Goal: Task Accomplishment & Management: Manage account settings

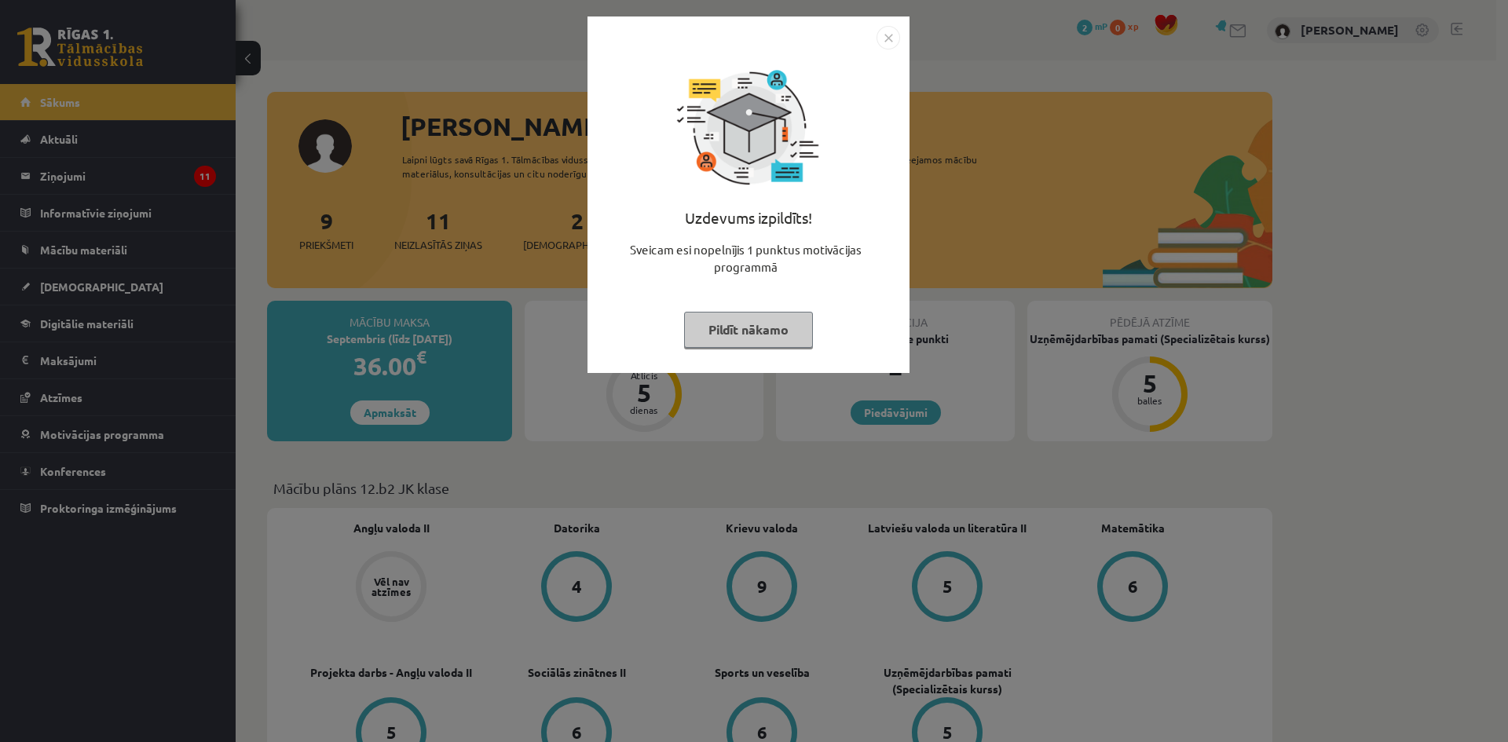
click at [761, 326] on button "Pildīt nākamo" at bounding box center [748, 330] width 129 height 36
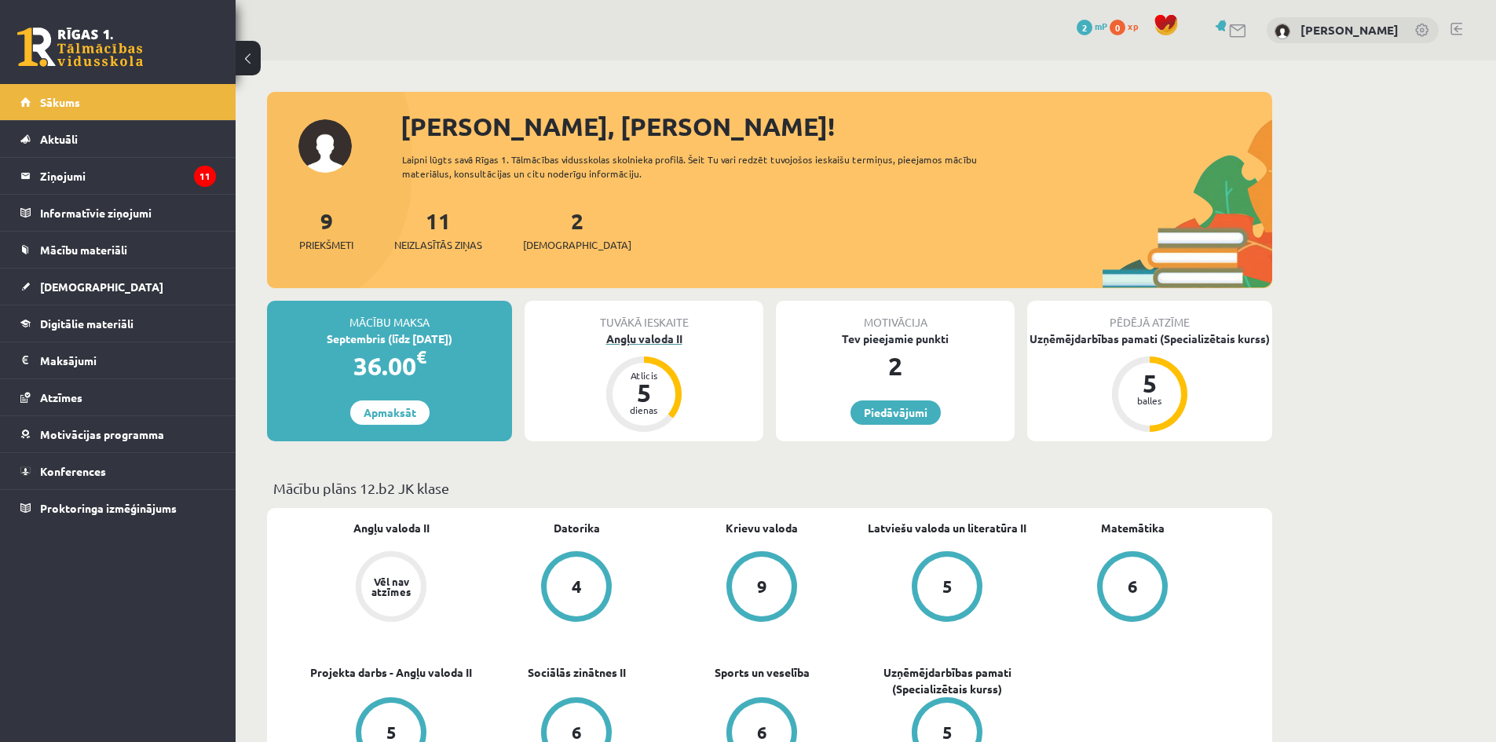
click at [640, 341] on div "Angļu valoda II" at bounding box center [644, 339] width 239 height 16
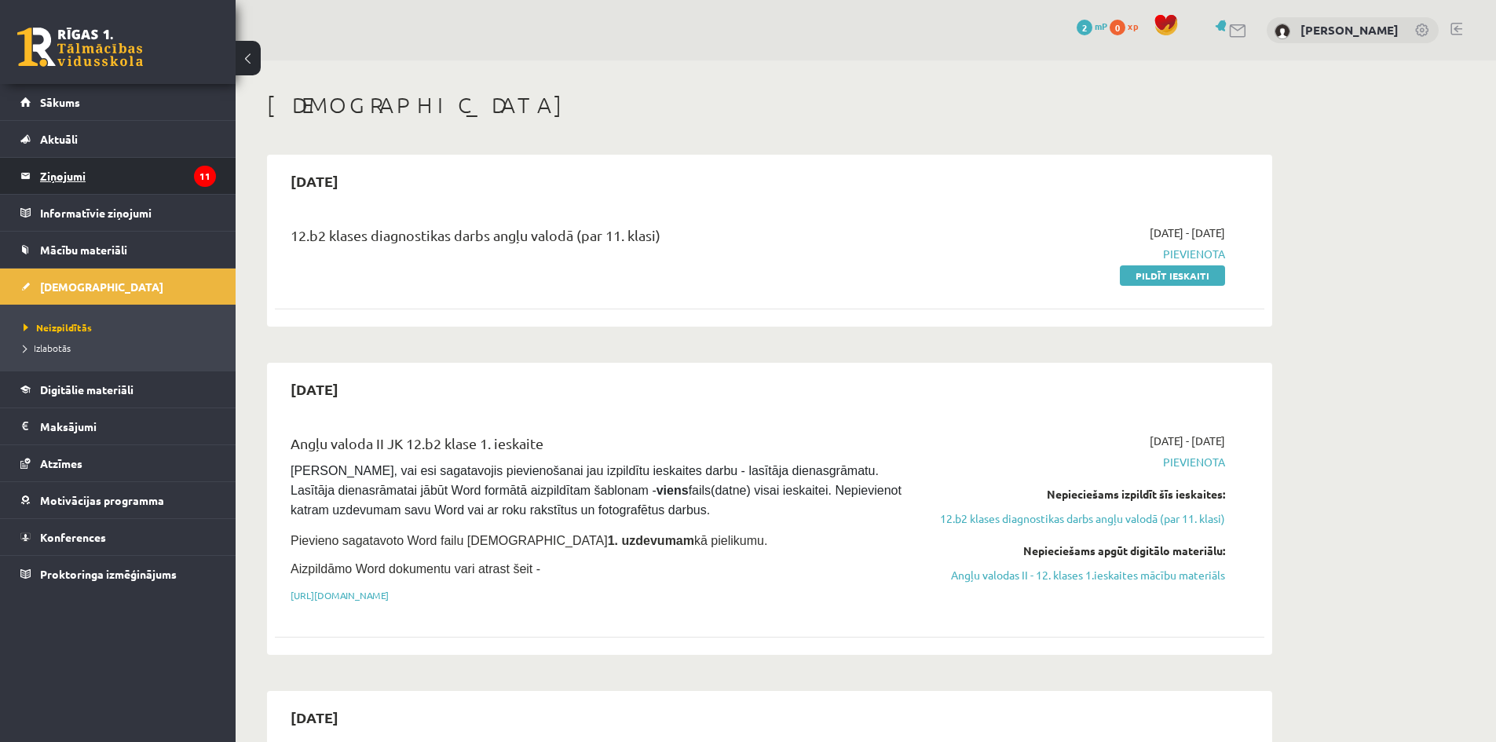
click at [174, 174] on legend "Ziņojumi 11" at bounding box center [128, 176] width 176 height 36
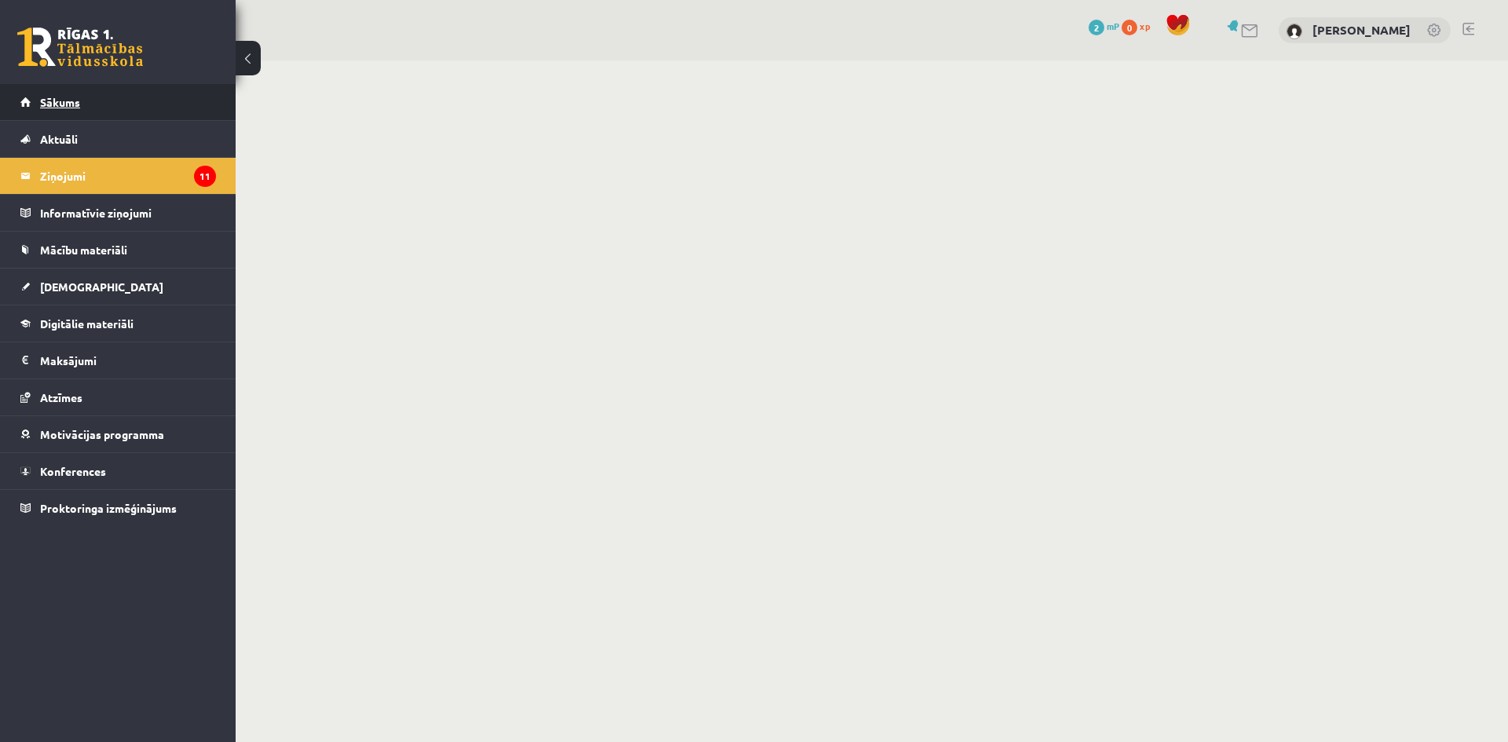
click at [155, 115] on link "Sākums" at bounding box center [118, 102] width 196 height 36
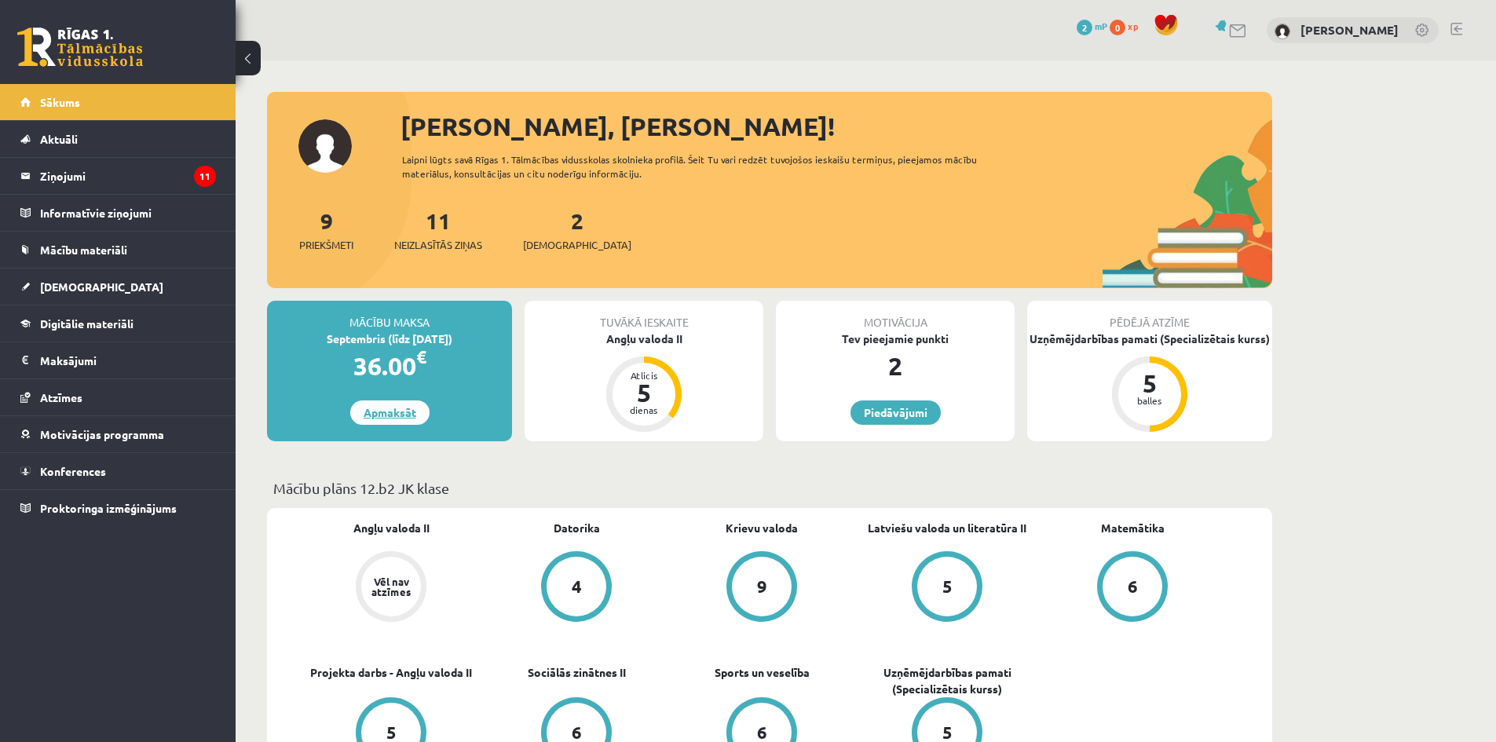
click at [371, 402] on link "Apmaksāt" at bounding box center [389, 413] width 79 height 24
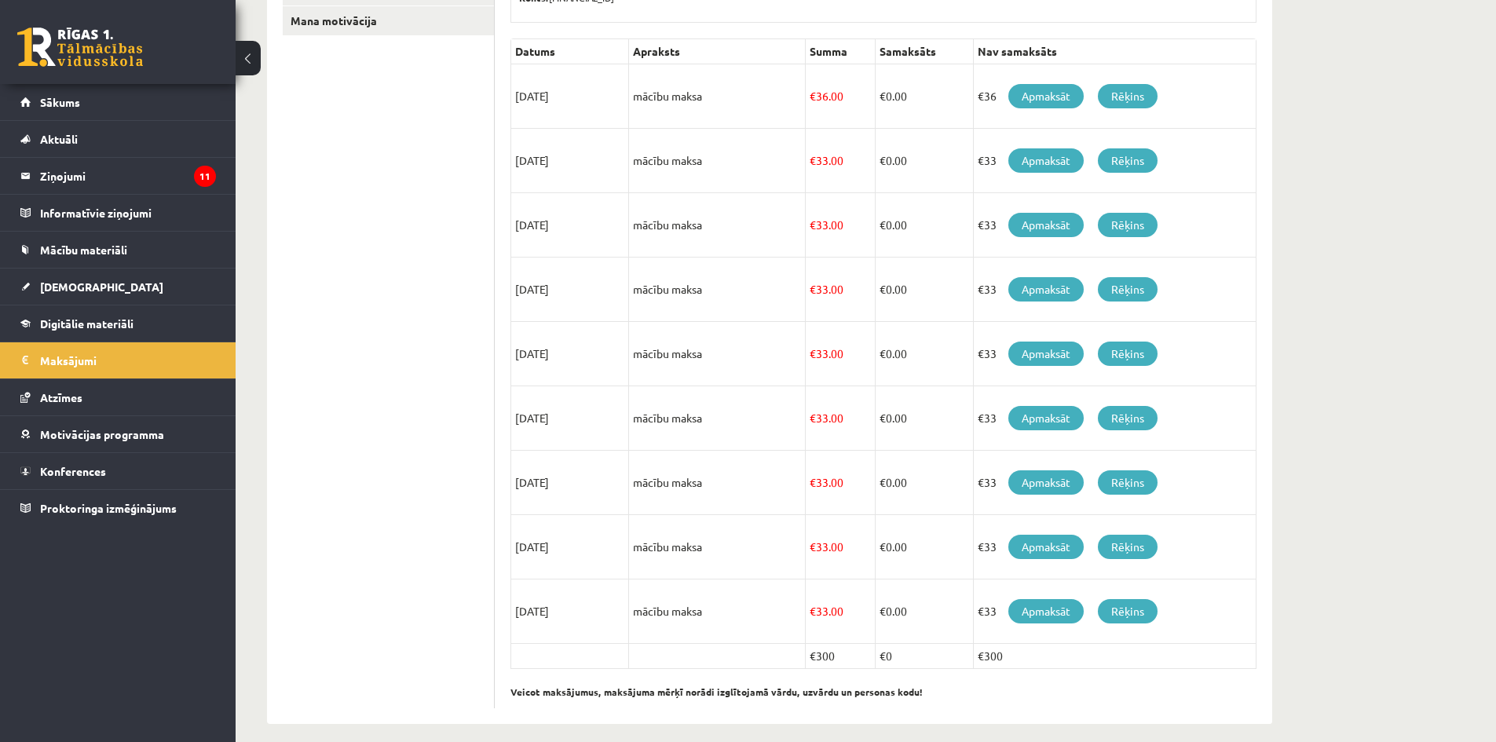
scroll to position [346, 0]
